Goal: Check status: Check status

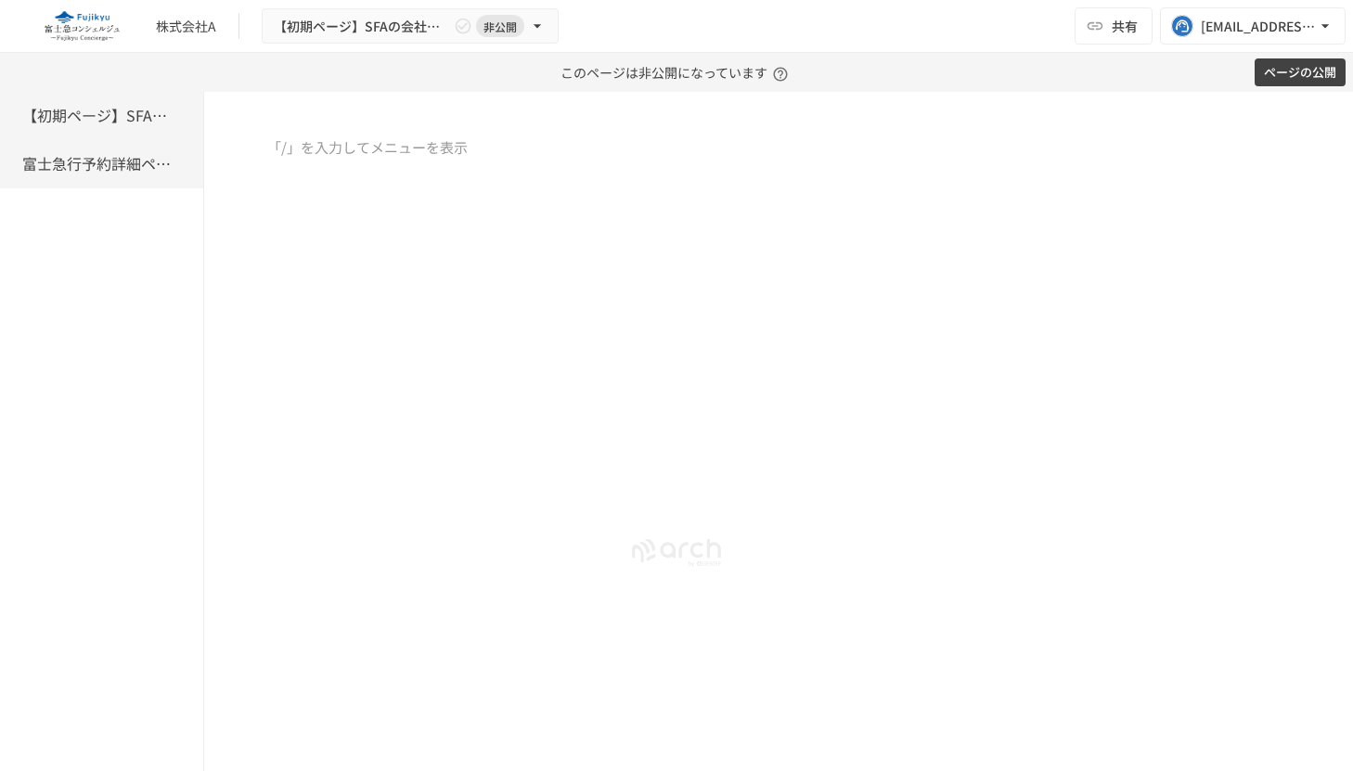
click at [108, 164] on h6 "富士急行予約詳細ページ" at bounding box center [96, 164] width 148 height 24
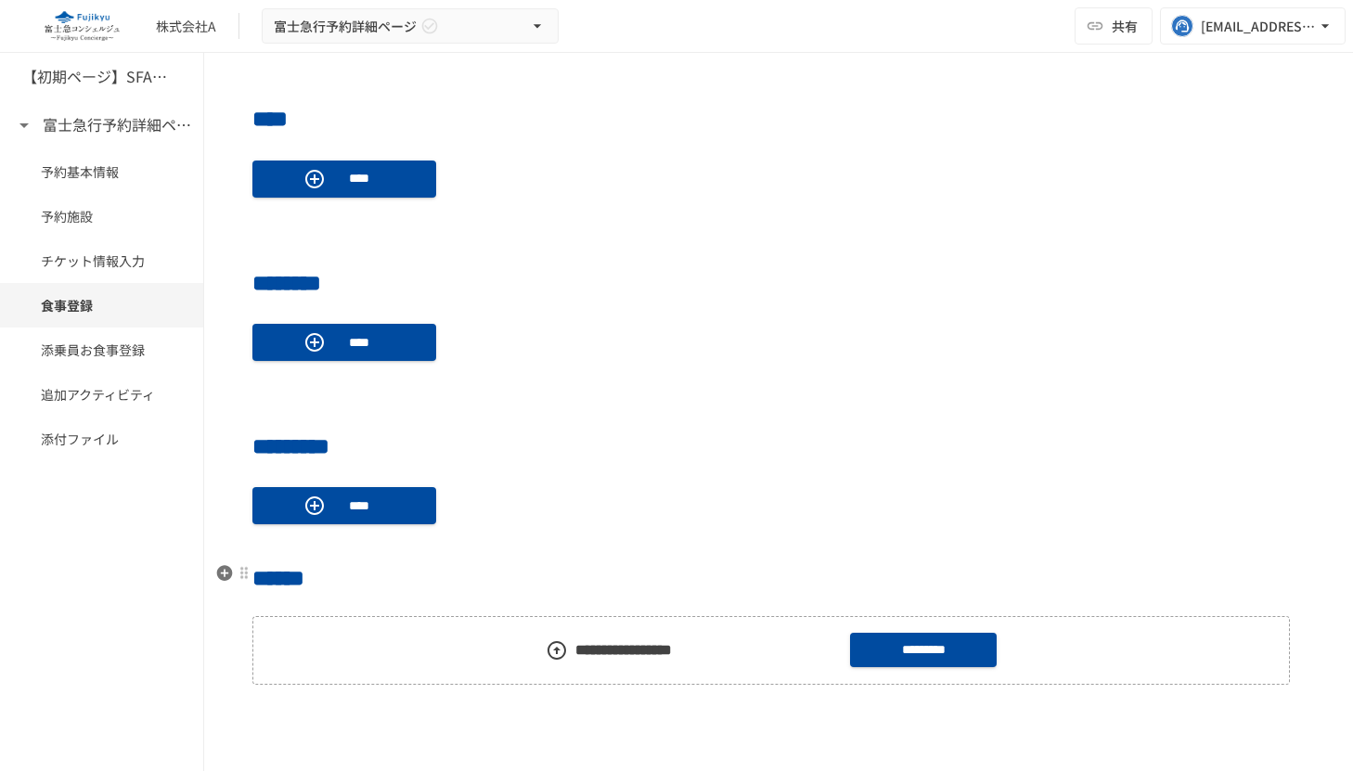
scroll to position [2043, 0]
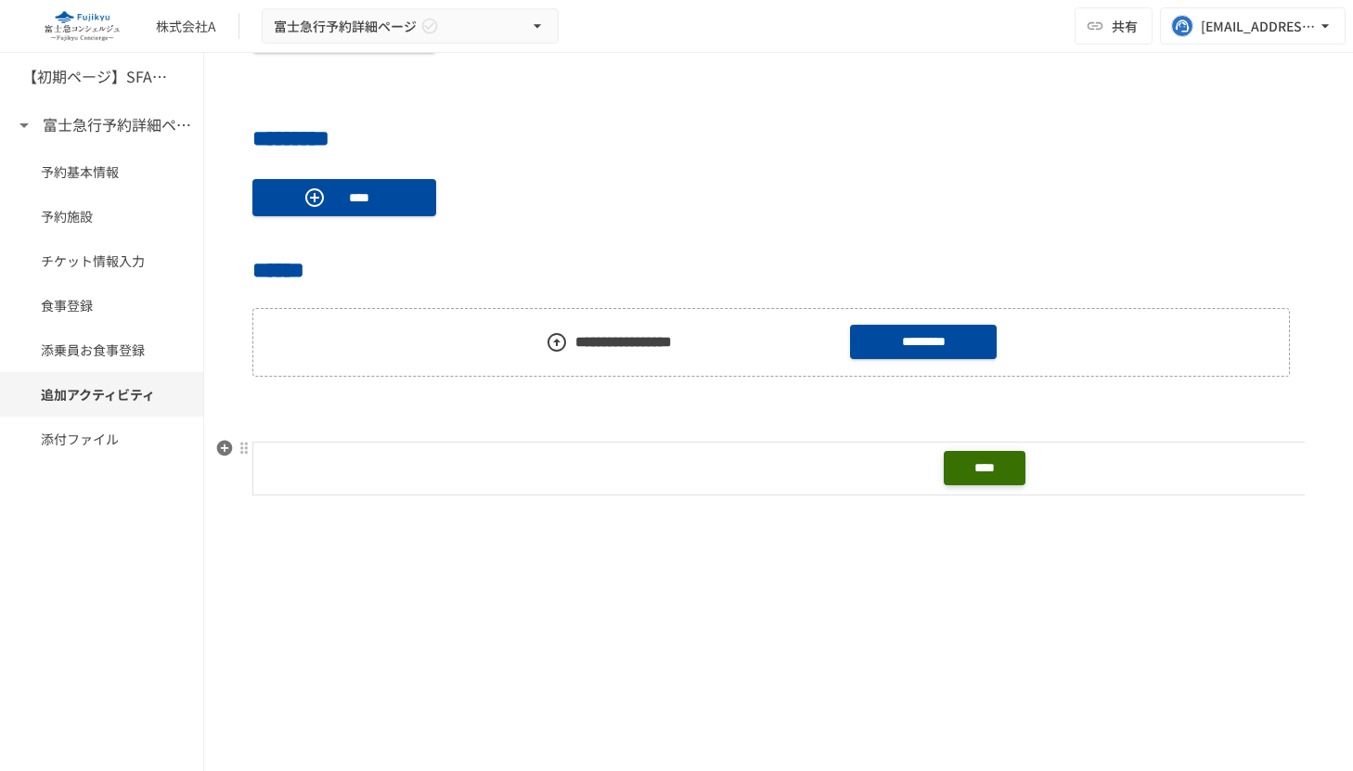
click at [1002, 464] on button "****" at bounding box center [985, 468] width 82 height 34
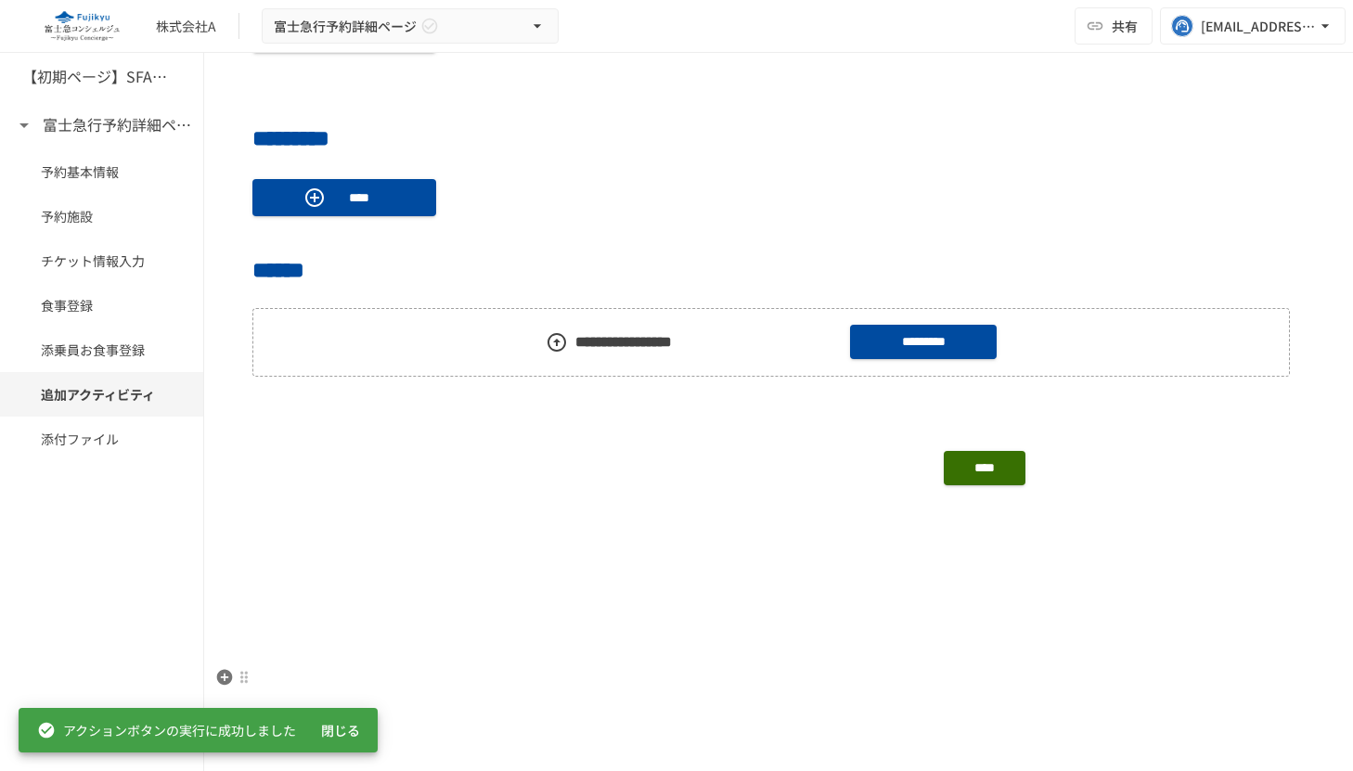
click at [687, 671] on p at bounding box center [778, 669] width 1052 height 24
click at [679, 646] on p at bounding box center [778, 638] width 1052 height 24
click at [352, 731] on button "閉じる" at bounding box center [340, 731] width 59 height 34
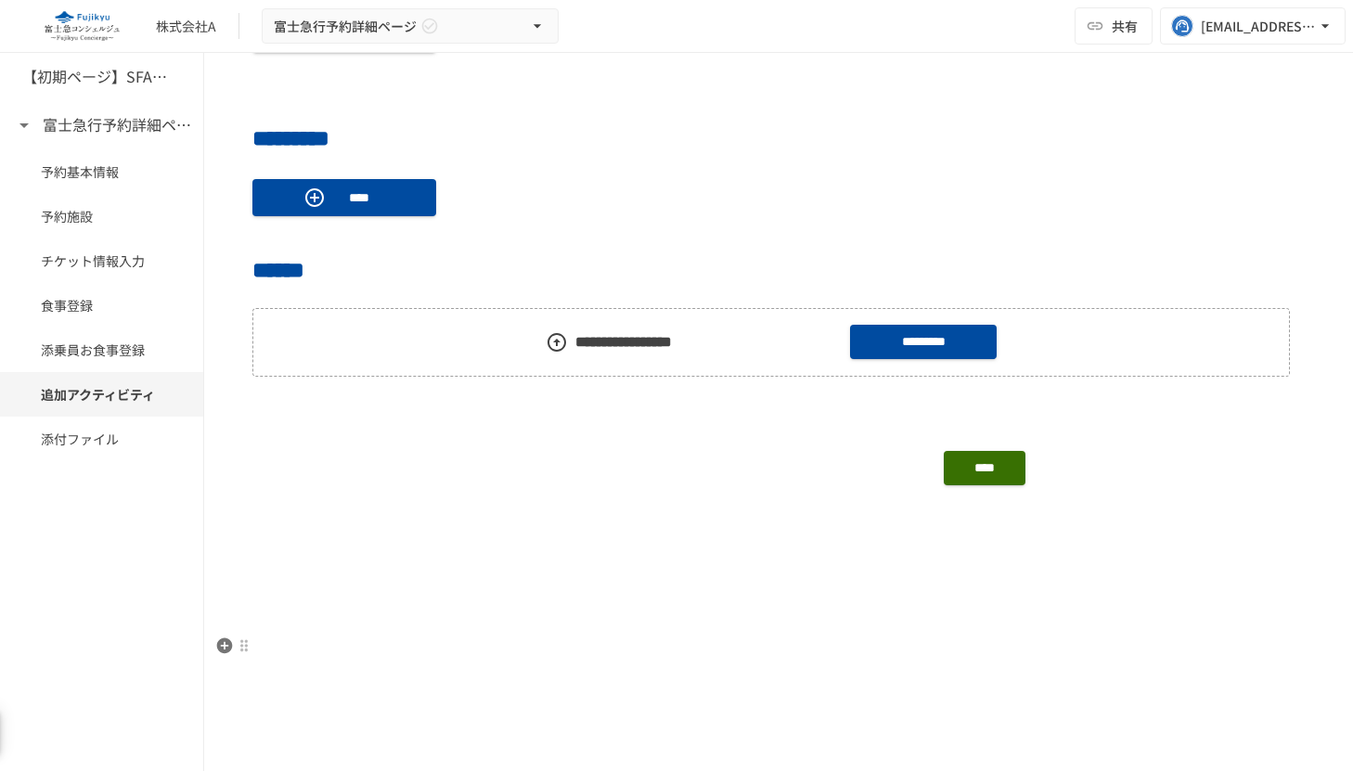
drag, startPoint x: 593, startPoint y: 652, endPoint x: 600, endPoint y: 644, distance: 11.2
click at [593, 650] on p at bounding box center [778, 638] width 1052 height 24
click at [109, 84] on h6 "【初期ページ】SFAの会社同期" at bounding box center [96, 77] width 148 height 24
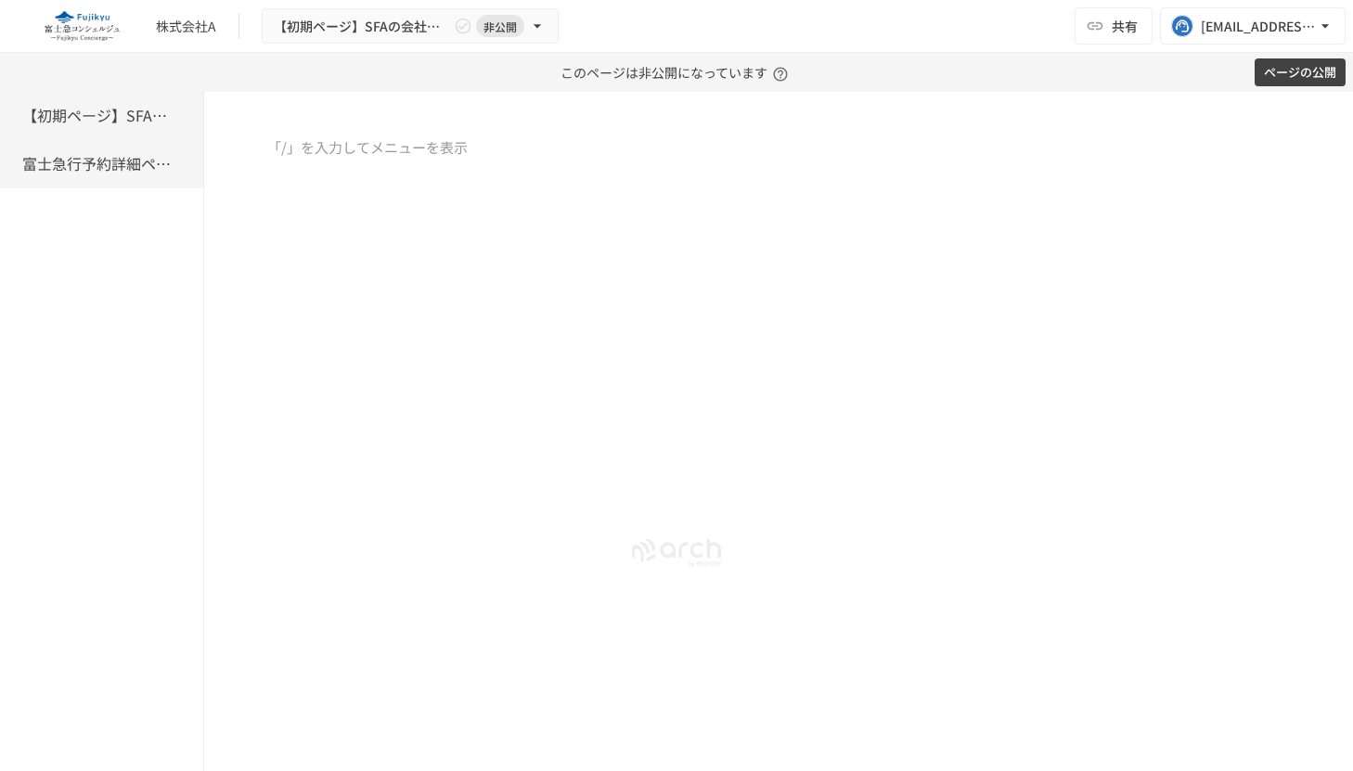
click at [68, 171] on h6 "富士急行予約詳細ページ" at bounding box center [96, 164] width 148 height 24
